Goal: Task Accomplishment & Management: Complete application form

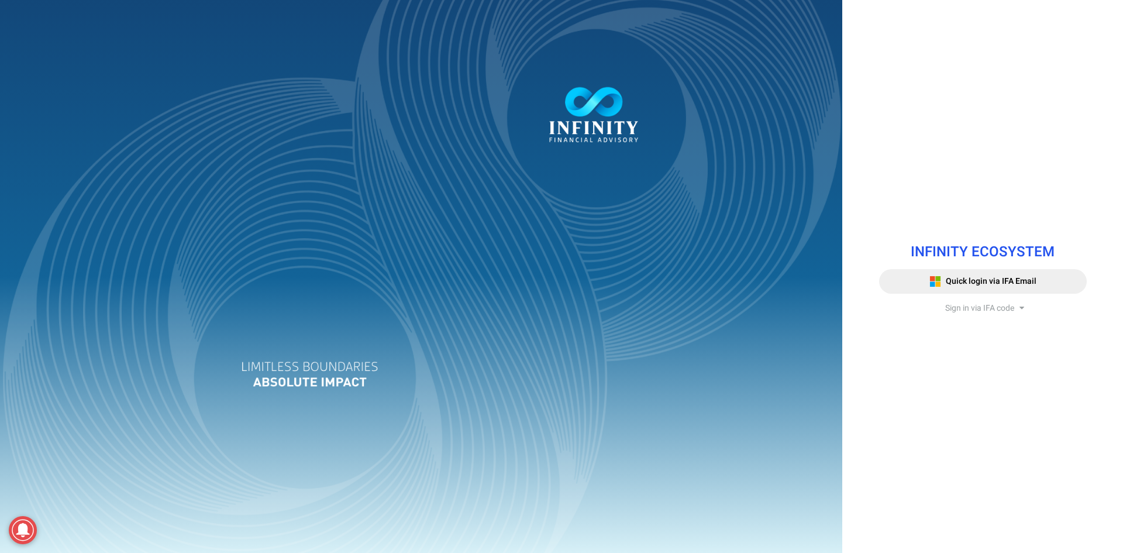
click at [977, 312] on span "Sign in via IFA code" at bounding box center [979, 308] width 69 height 12
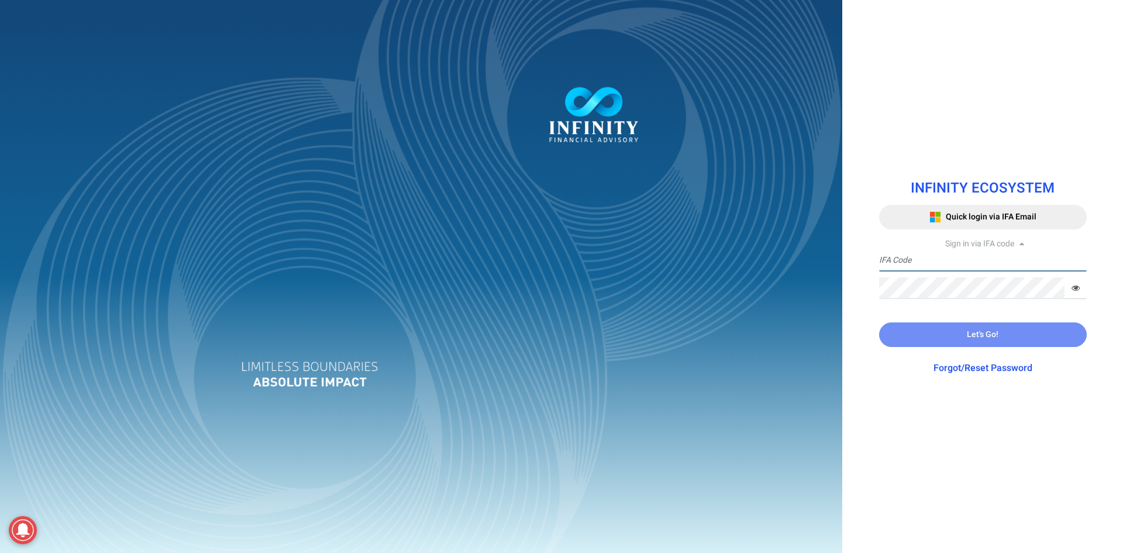
click at [954, 270] on input "text" at bounding box center [983, 261] width 208 height 22
type input "I"
type input "ADMIN"
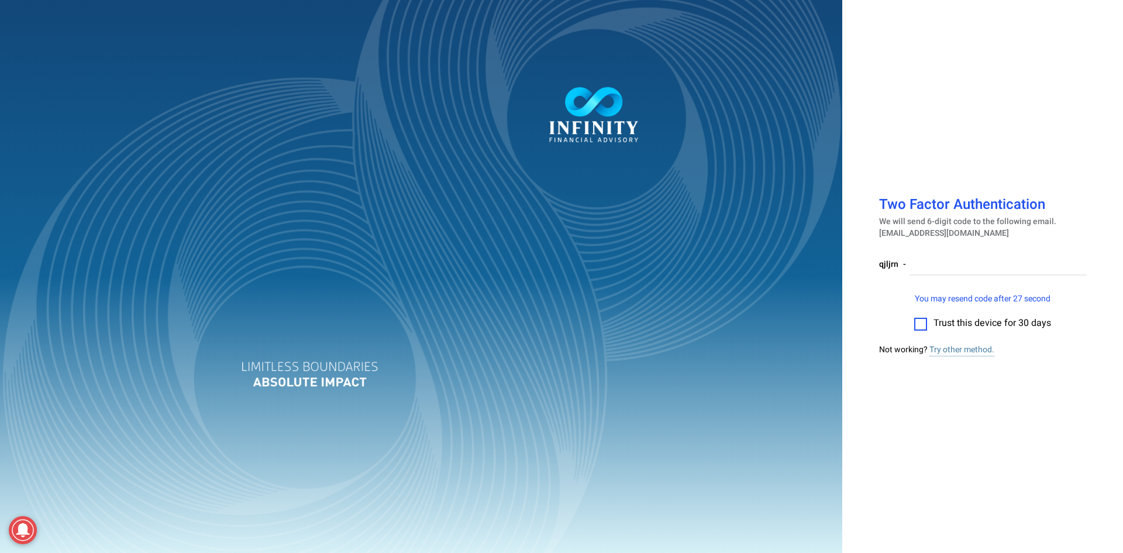
click at [917, 323] on label at bounding box center [920, 324] width 13 height 13
click at [920, 320] on input "checkbox" at bounding box center [920, 320] width 0 height 0
click at [946, 267] on input "number" at bounding box center [998, 265] width 178 height 22
type input "176758"
